Goal: Find specific page/section: Find specific page/section

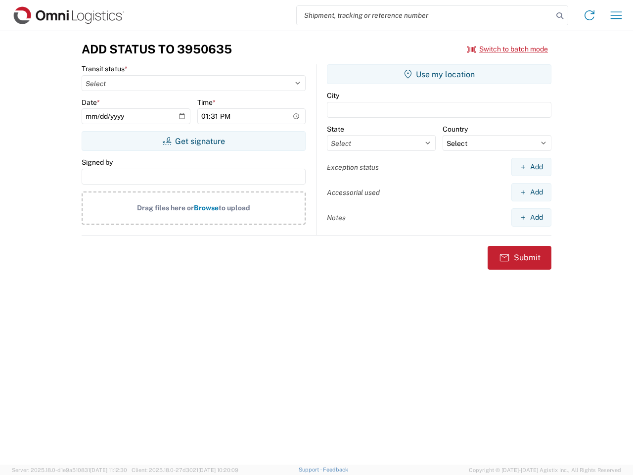
click at [425, 15] on input "search" at bounding box center [425, 15] width 256 height 19
click at [560, 16] on icon at bounding box center [560, 16] width 14 height 14
click at [589, 15] on icon at bounding box center [589, 15] width 16 height 16
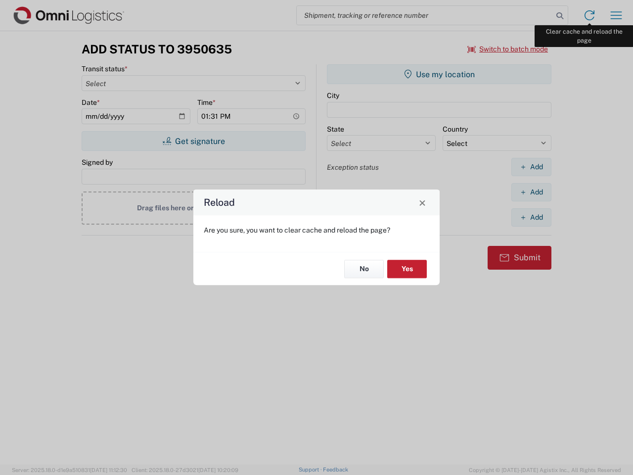
click at [616, 15] on div "Reload Are you sure, you want to clear cache and reload the page? No Yes" at bounding box center [316, 237] width 633 height 475
click at [508, 49] on div "Reload Are you sure, you want to clear cache and reload the page? No Yes" at bounding box center [316, 237] width 633 height 475
click at [193, 141] on div "Reload Are you sure, you want to clear cache and reload the page? No Yes" at bounding box center [316, 237] width 633 height 475
click at [439, 74] on div "Reload Are you sure, you want to clear cache and reload the page? No Yes" at bounding box center [316, 237] width 633 height 475
click at [531, 167] on div "Reload Are you sure, you want to clear cache and reload the page? No Yes" at bounding box center [316, 237] width 633 height 475
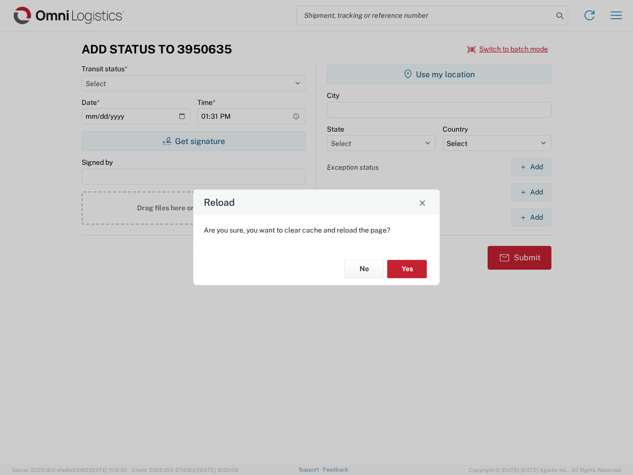
click at [531, 192] on div "Reload Are you sure, you want to clear cache and reload the page? No Yes" at bounding box center [316, 237] width 633 height 475
click at [531, 217] on div "Reload Are you sure, you want to clear cache and reload the page? No Yes" at bounding box center [316, 237] width 633 height 475
